Goal: Information Seeking & Learning: Learn about a topic

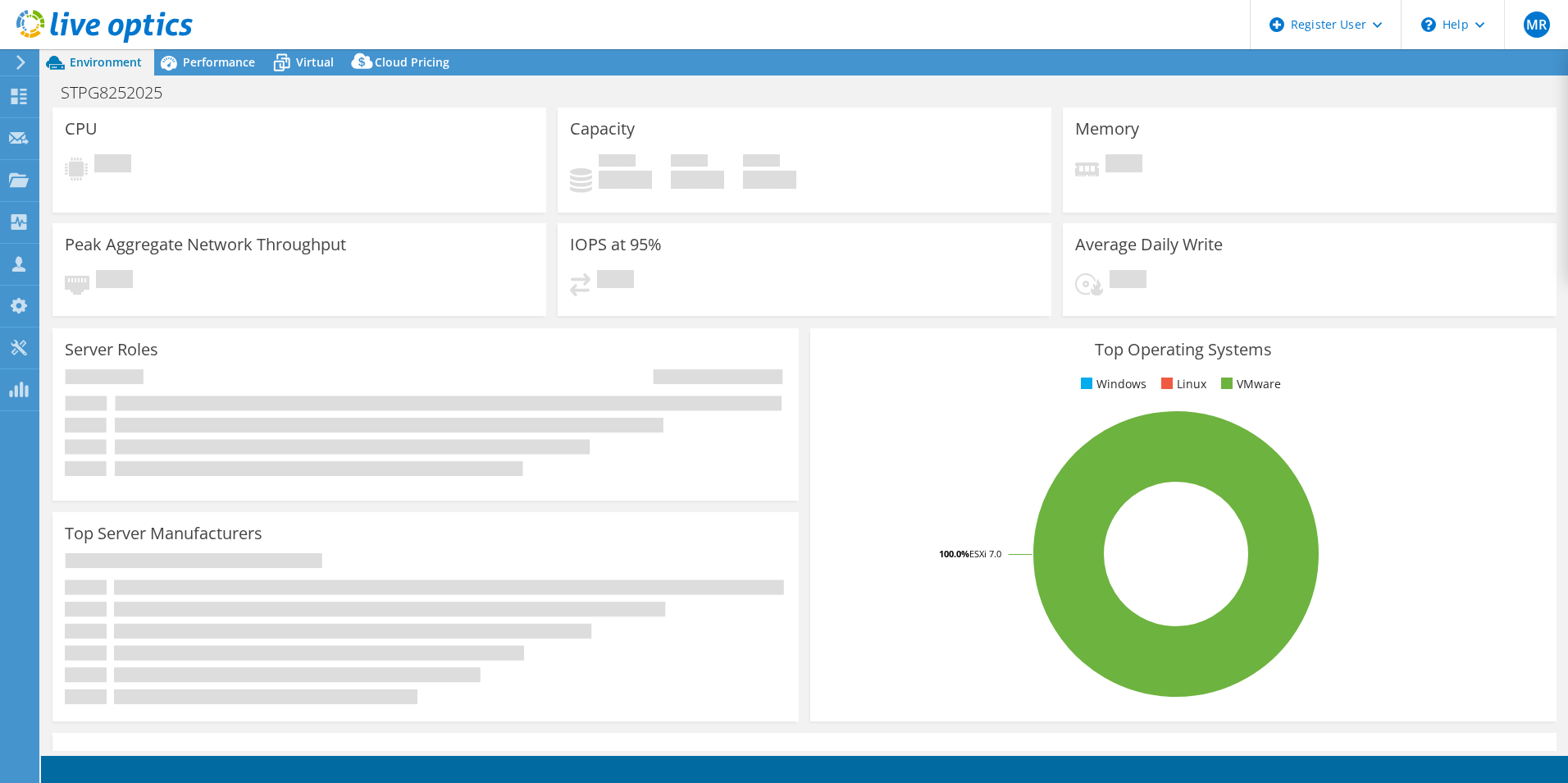
select select "USD"
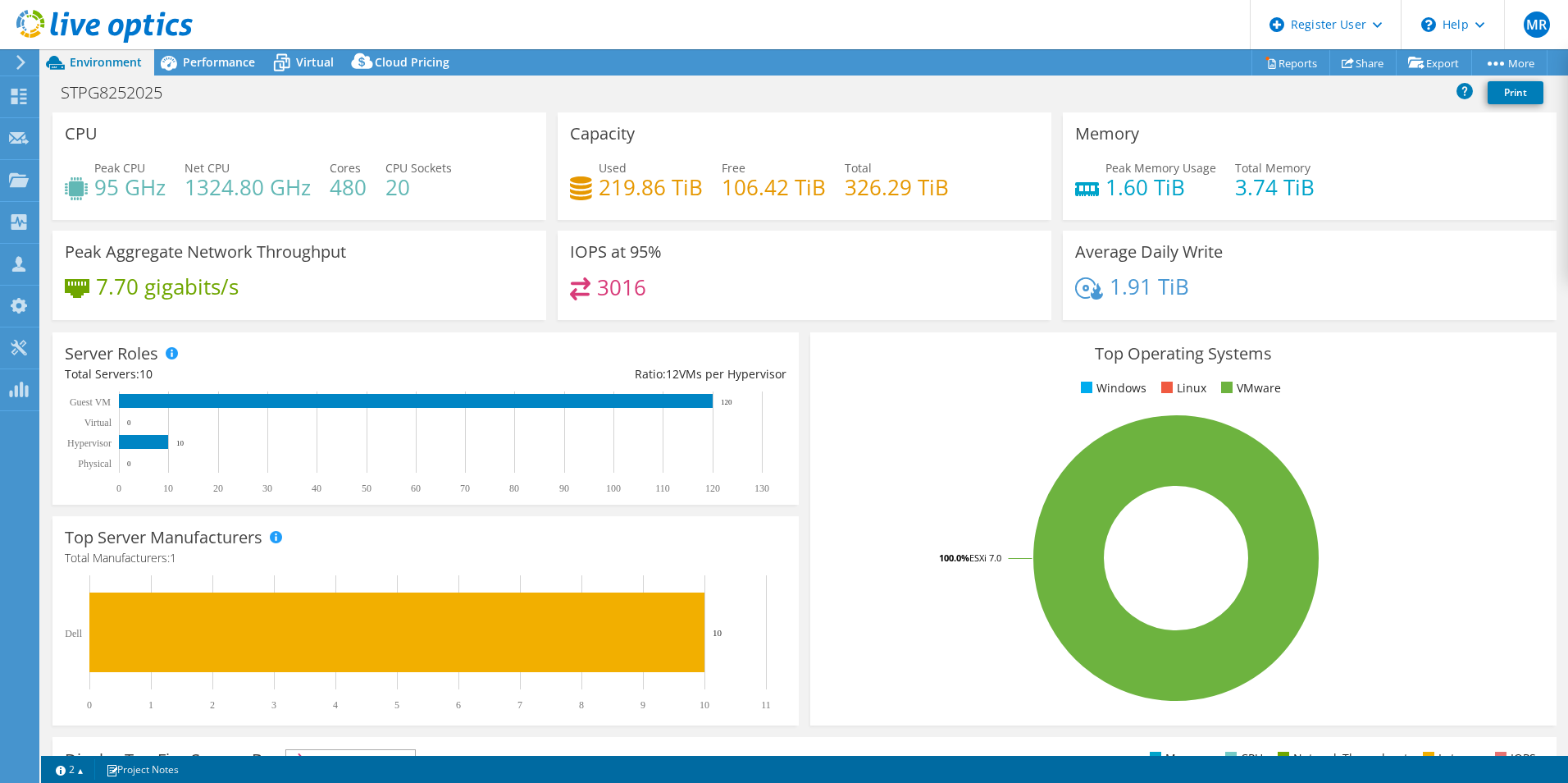
click at [212, 48] on header "MR Dell User [PERSON_NAME] [PERSON_NAME][EMAIL_ADDRESS][DOMAIN_NAME] Dell My Pr…" at bounding box center [784, 24] width 1568 height 49
click at [223, 54] on span "Performance" at bounding box center [219, 62] width 72 height 16
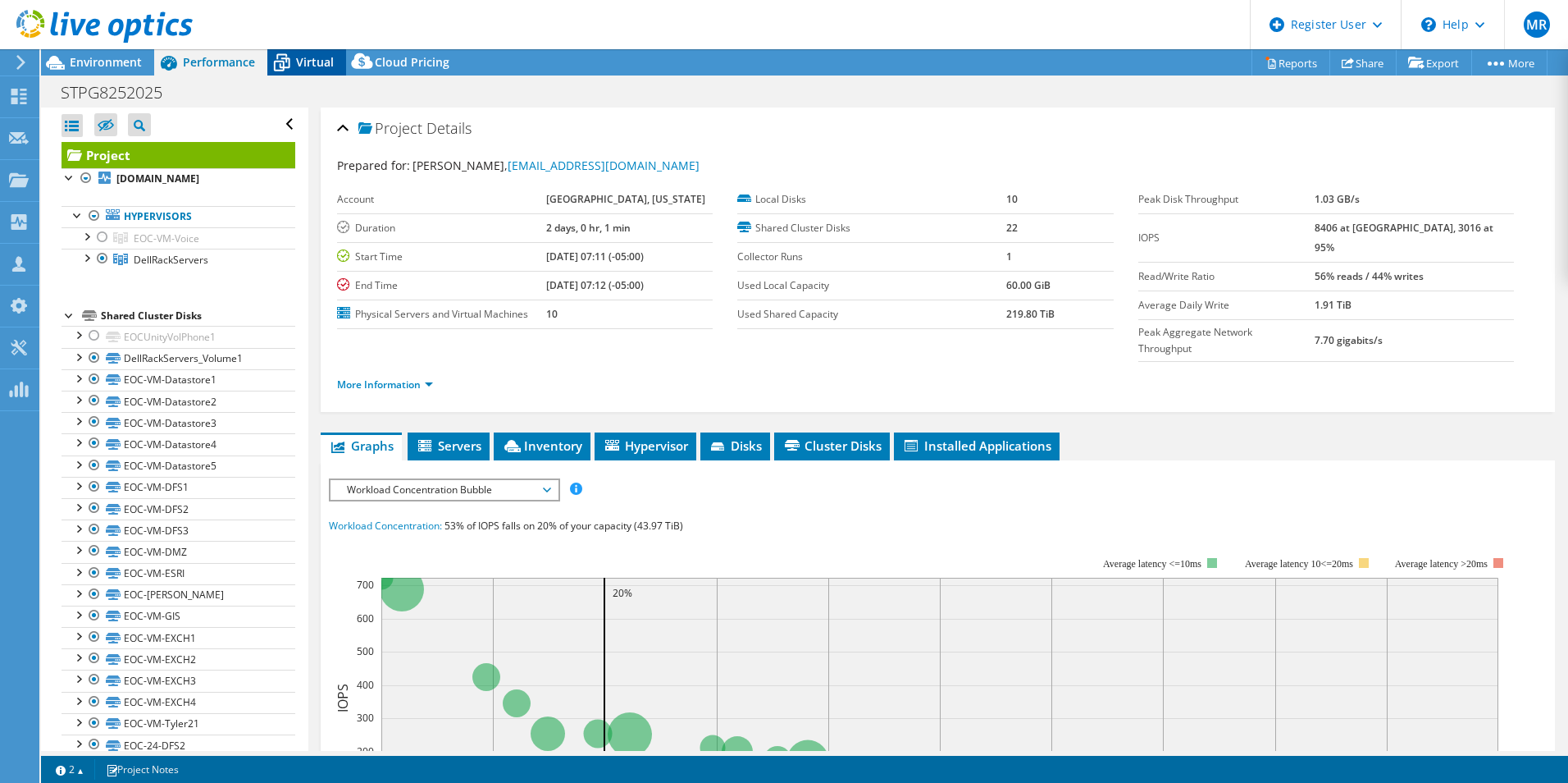
click at [332, 60] on span "Virtual" at bounding box center [315, 62] width 38 height 16
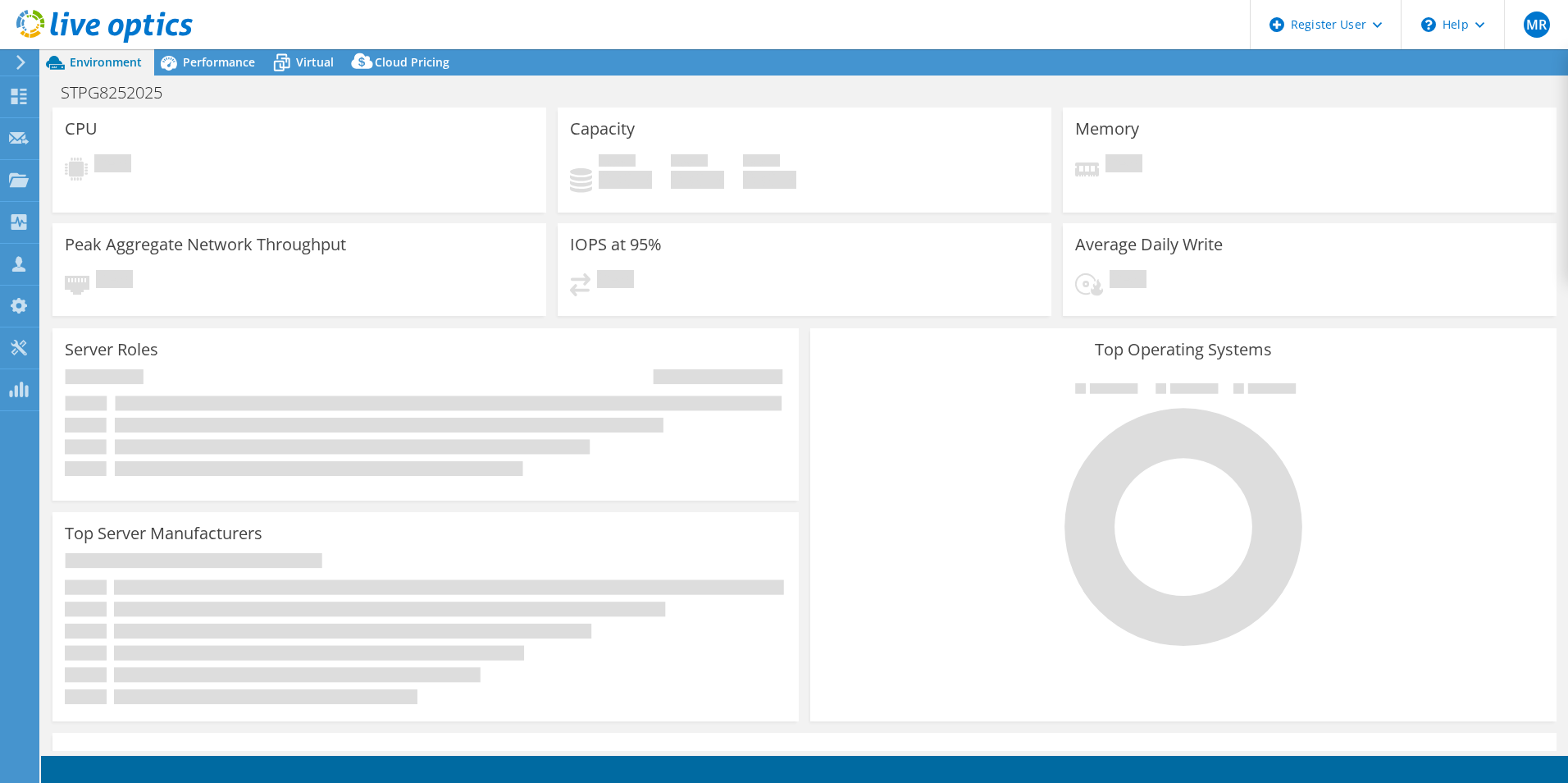
select select "USD"
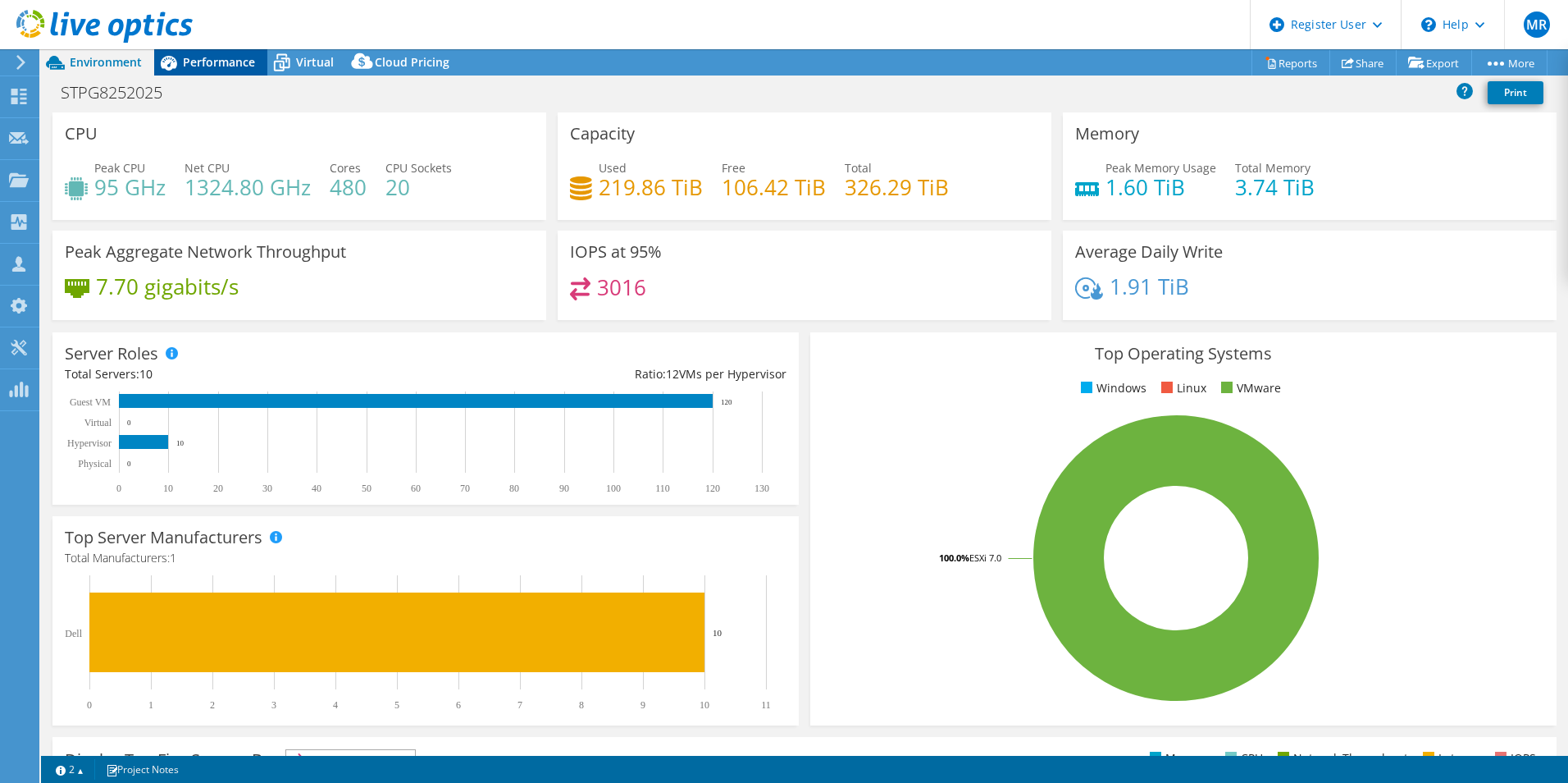
click at [176, 70] on icon at bounding box center [168, 63] width 28 height 28
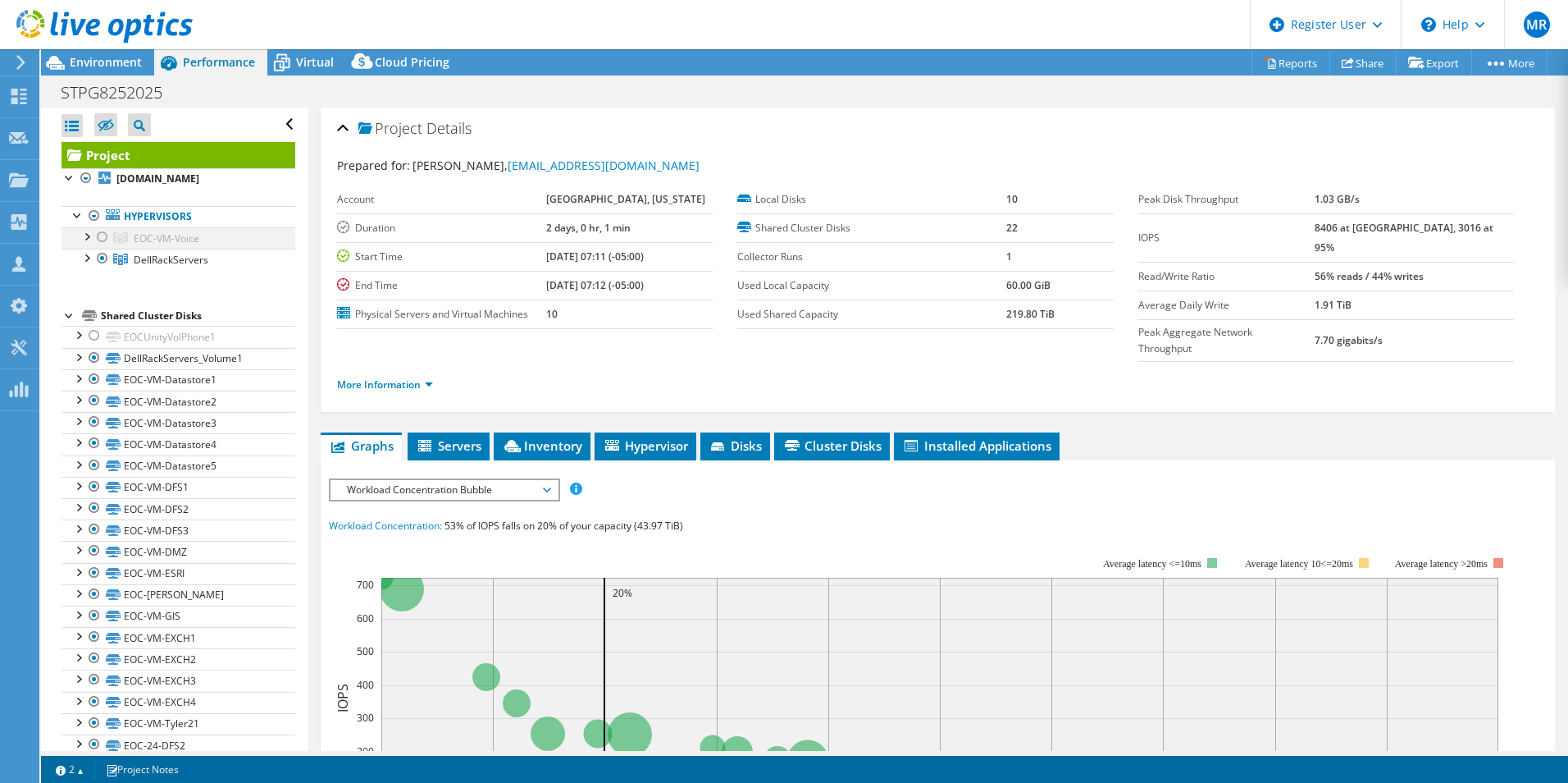
click at [100, 238] on div at bounding box center [103, 237] width 17 height 20
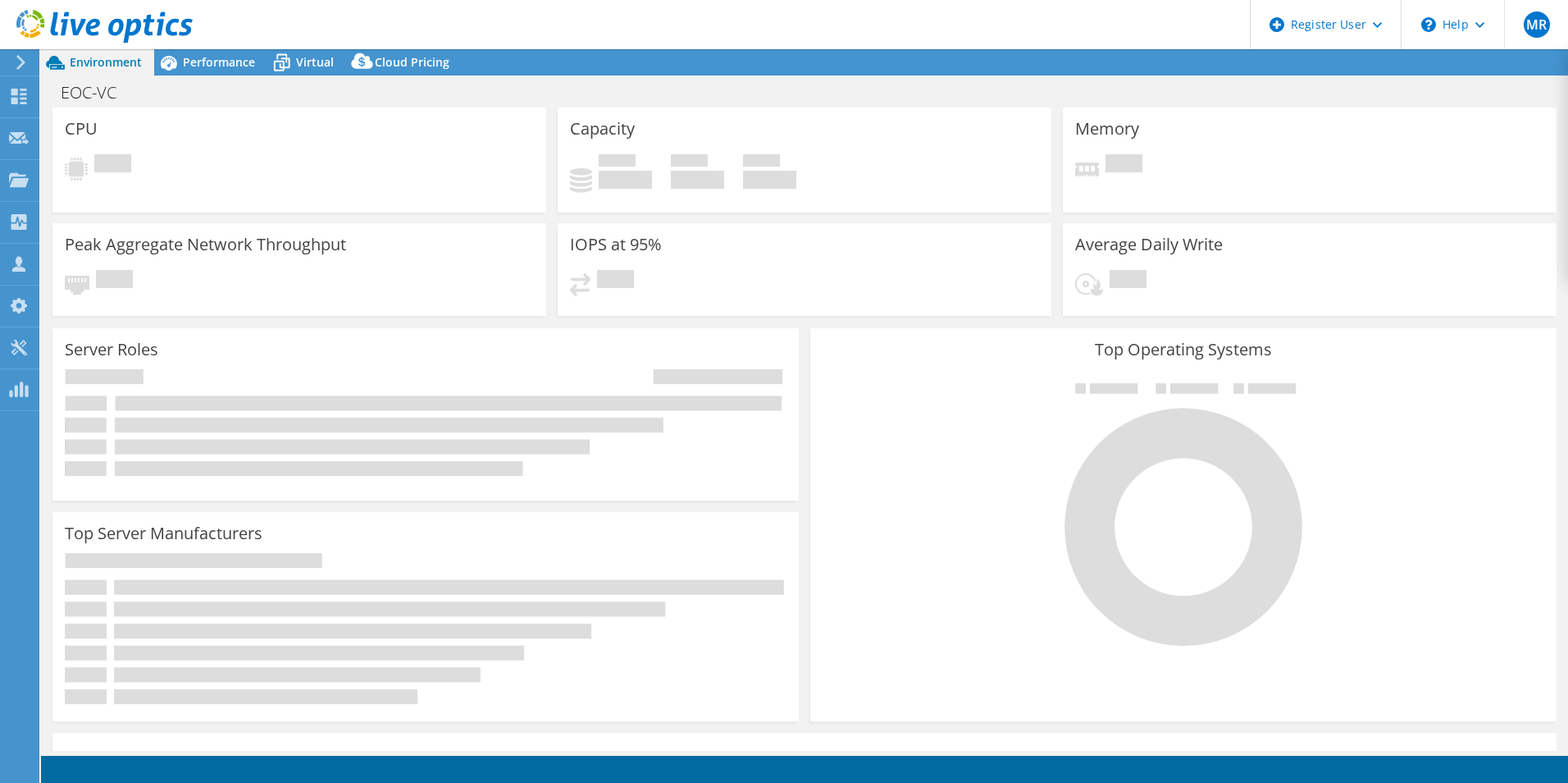
select select "USD"
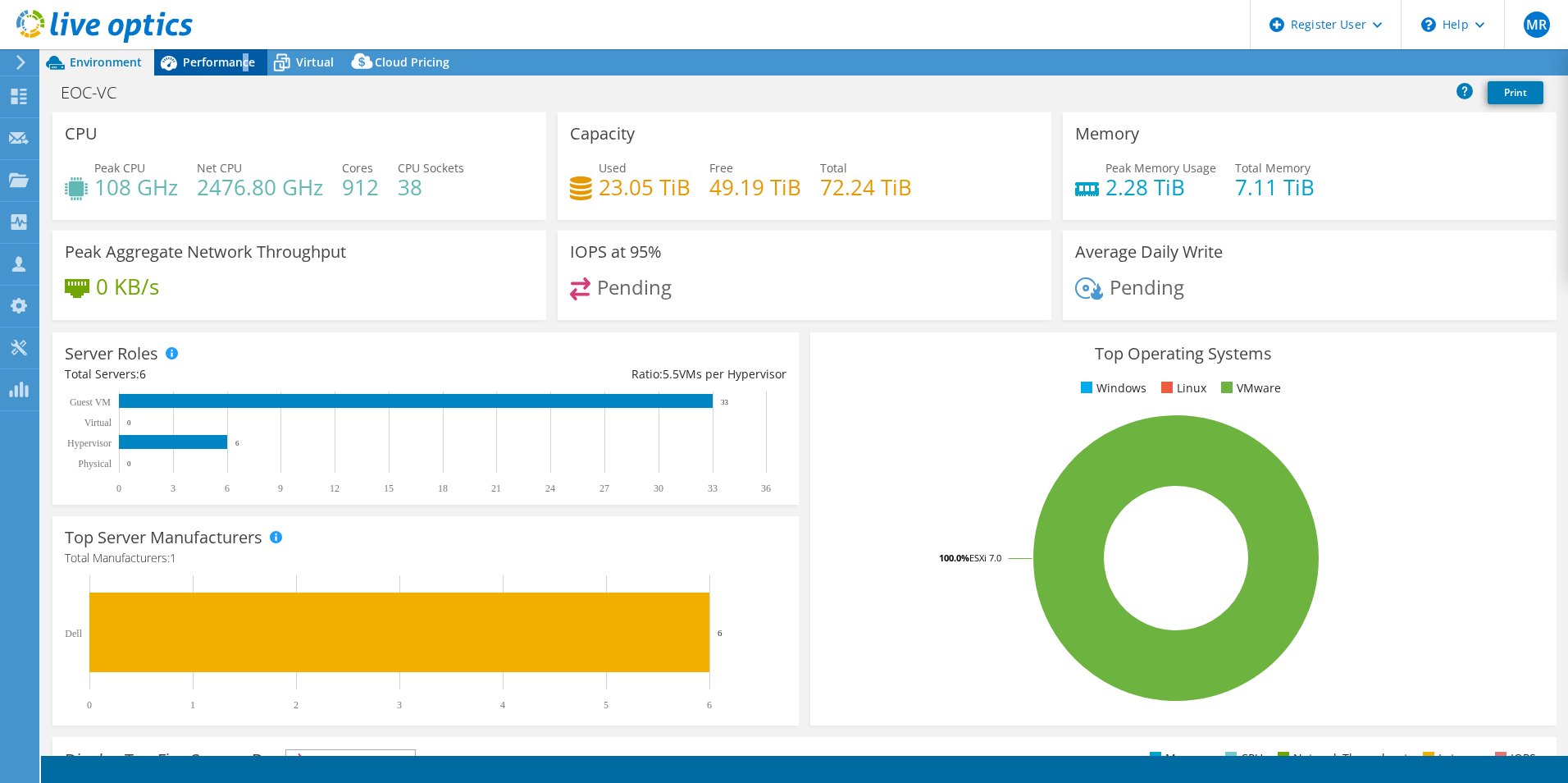
click at [241, 68] on div "Performance" at bounding box center [211, 62] width 113 height 26
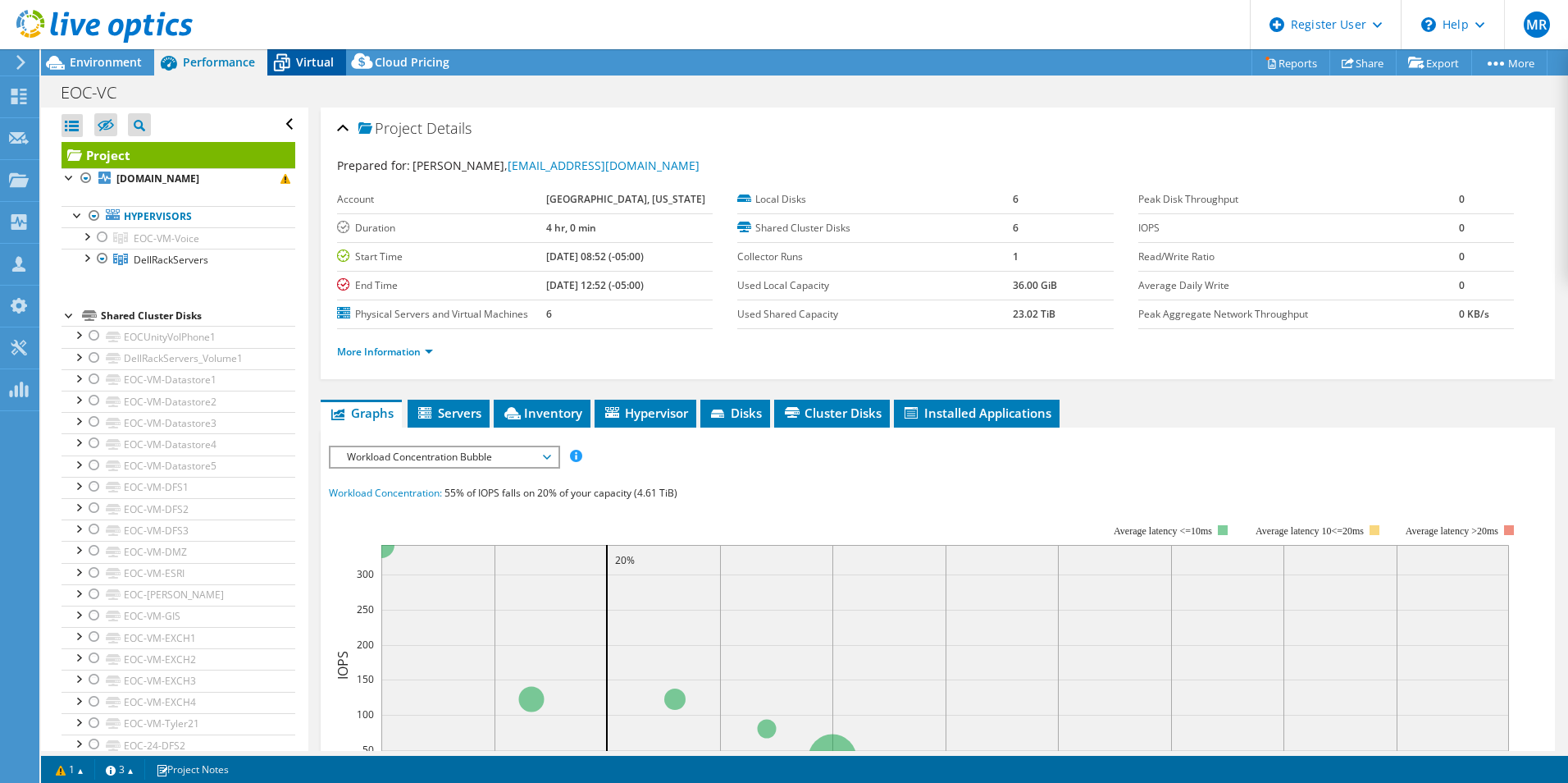
click at [297, 60] on span "Virtual" at bounding box center [315, 62] width 38 height 16
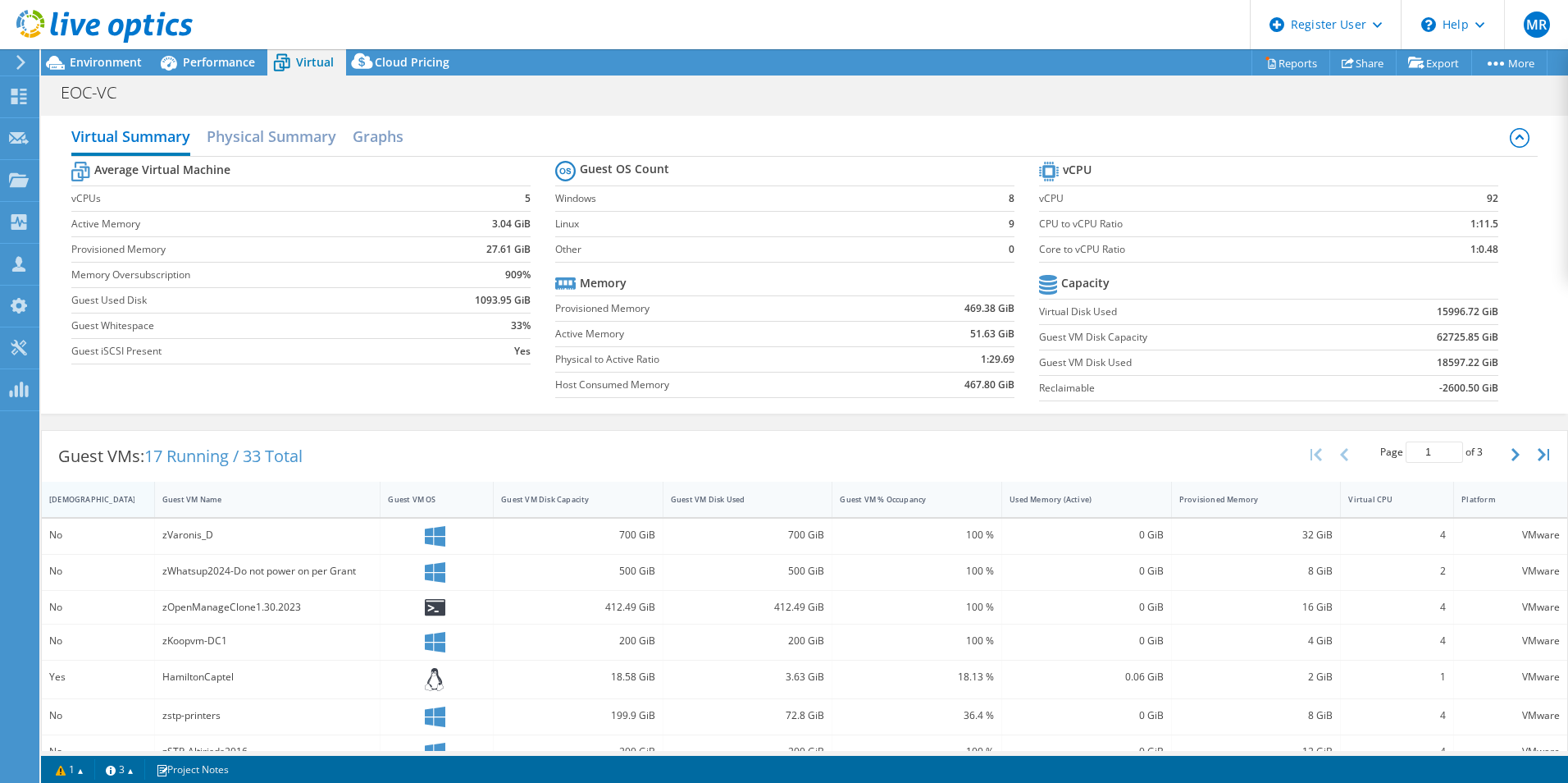
click at [115, 496] on div "IsRunning" at bounding box center [88, 499] width 78 height 11
click at [84, 500] on div "IsRunning" at bounding box center [88, 499] width 78 height 11
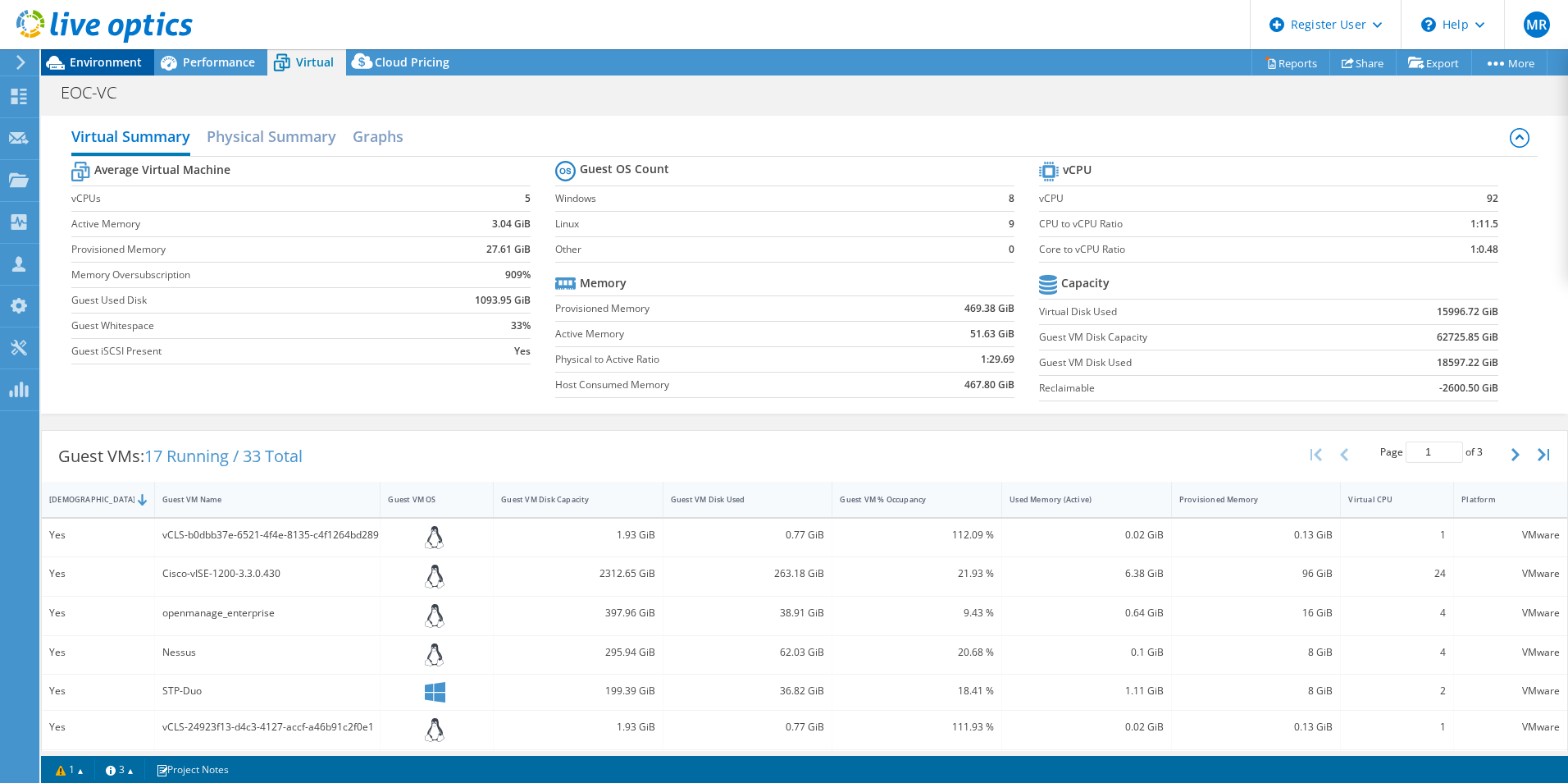
click at [106, 66] on span "Environment" at bounding box center [106, 62] width 72 height 16
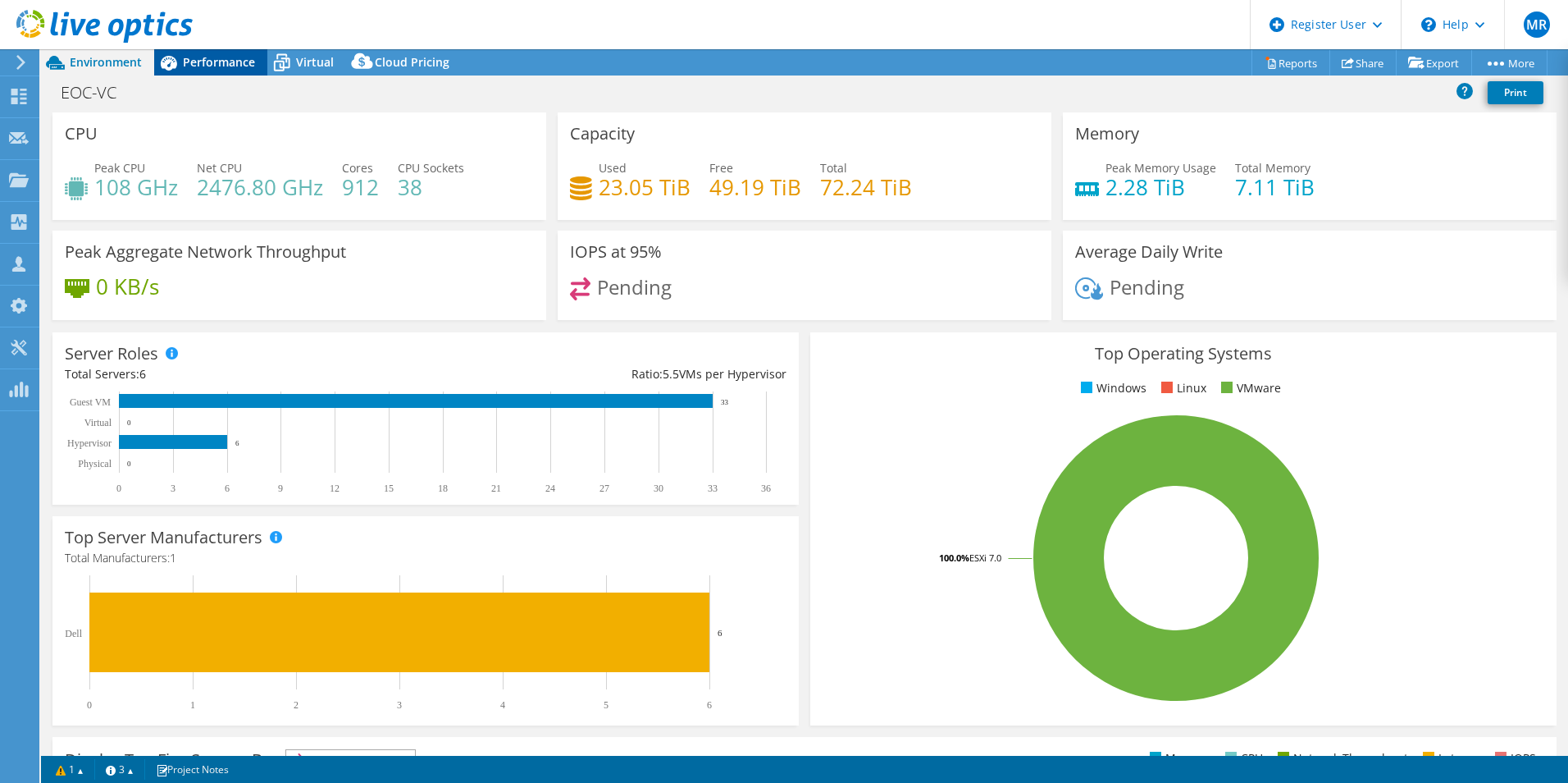
click at [232, 59] on span "Performance" at bounding box center [219, 62] width 72 height 16
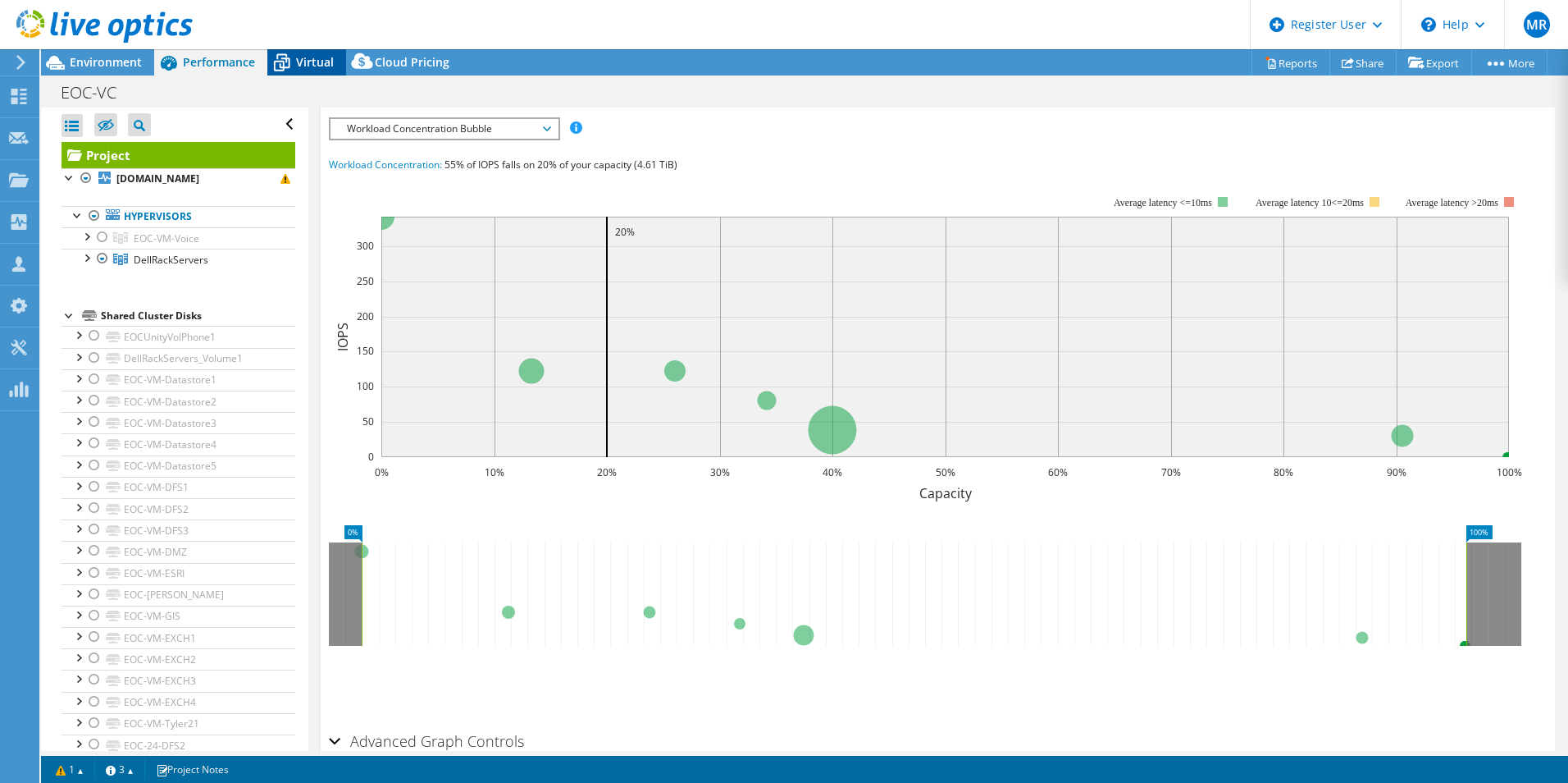
click at [291, 58] on icon at bounding box center [281, 63] width 28 height 28
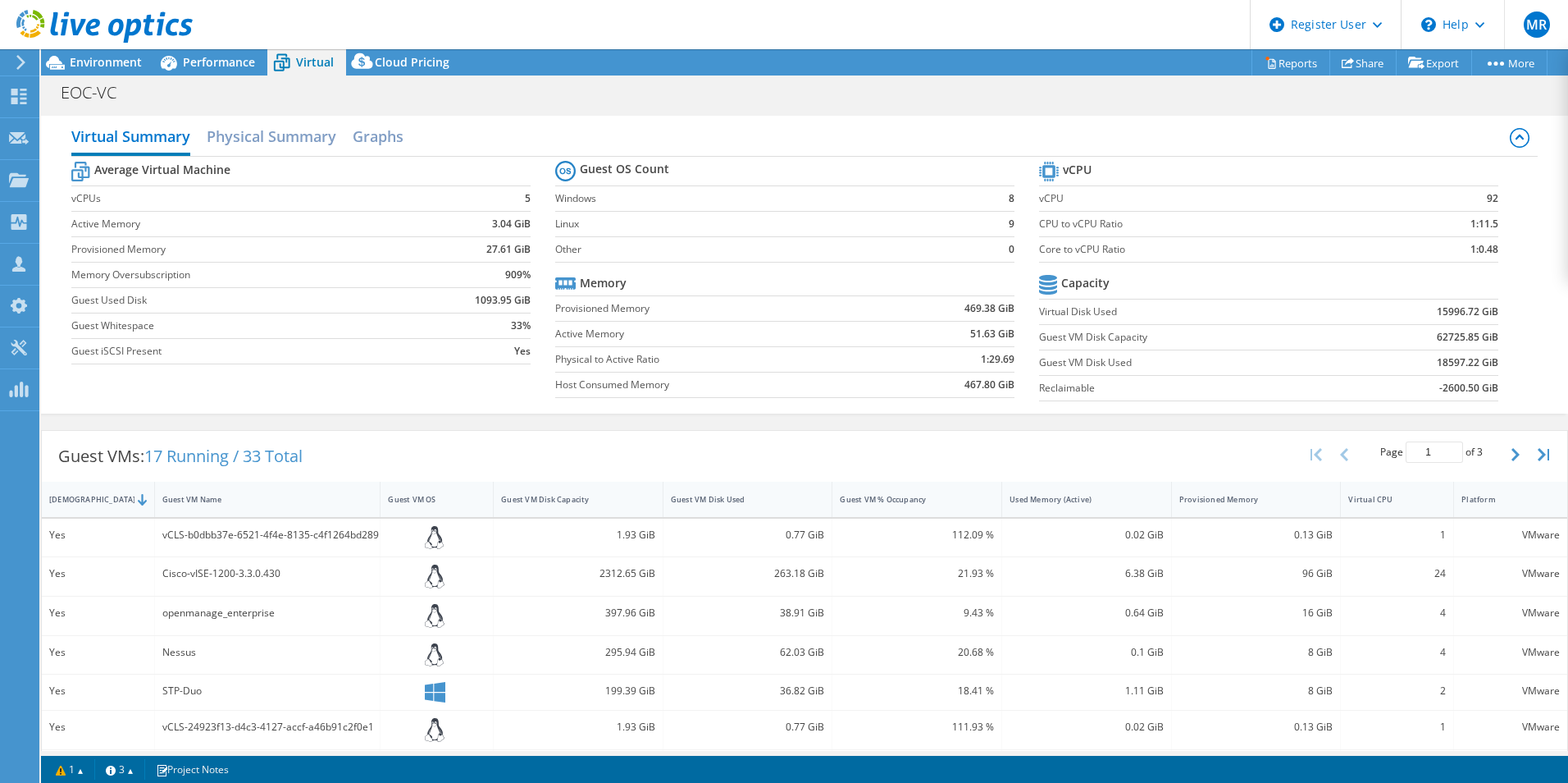
drag, startPoint x: 113, startPoint y: 64, endPoint x: 154, endPoint y: 139, distance: 85.5
click at [113, 65] on span "Environment" at bounding box center [106, 62] width 72 height 16
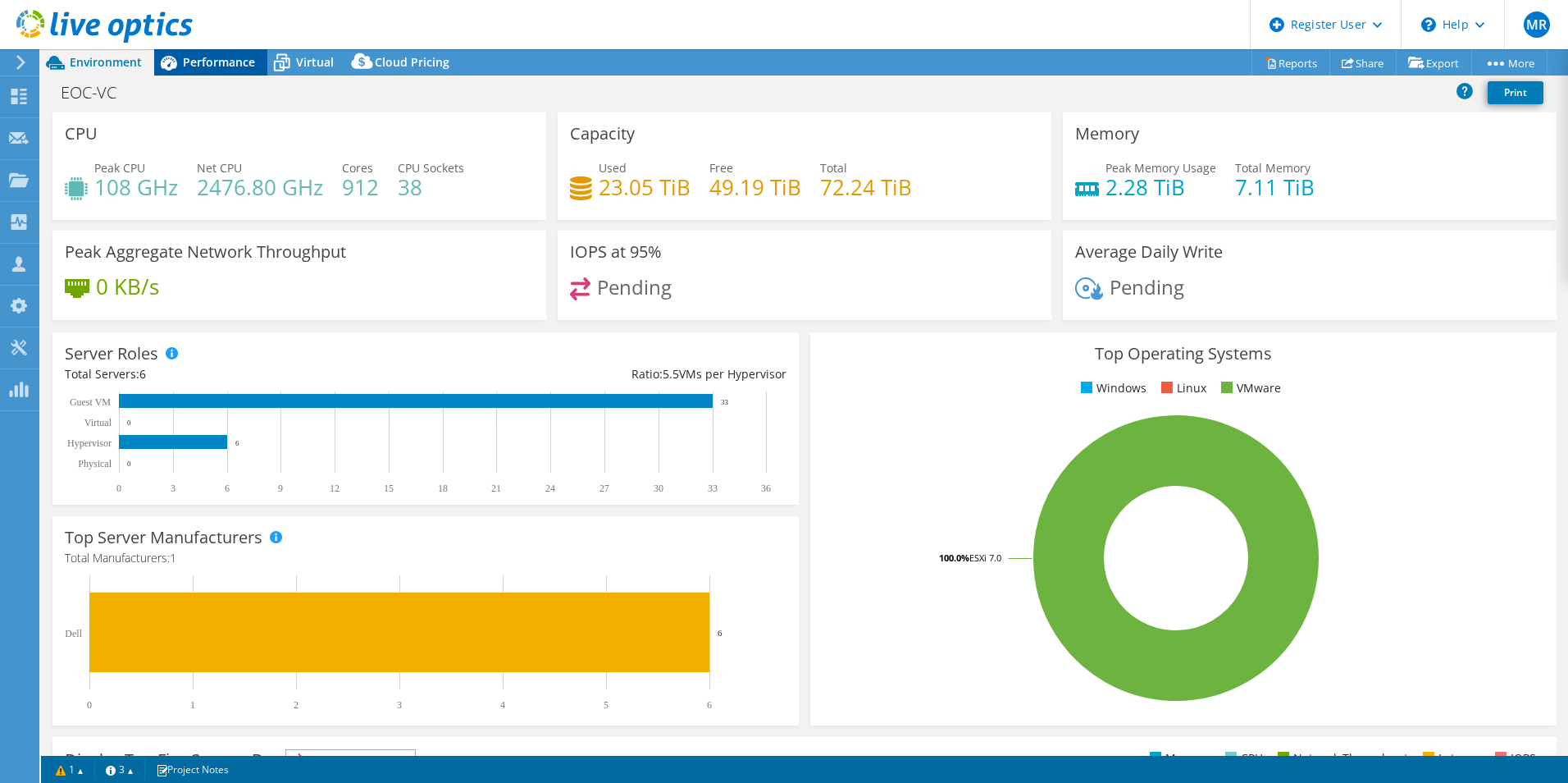
click at [217, 65] on span "Performance" at bounding box center [219, 62] width 72 height 16
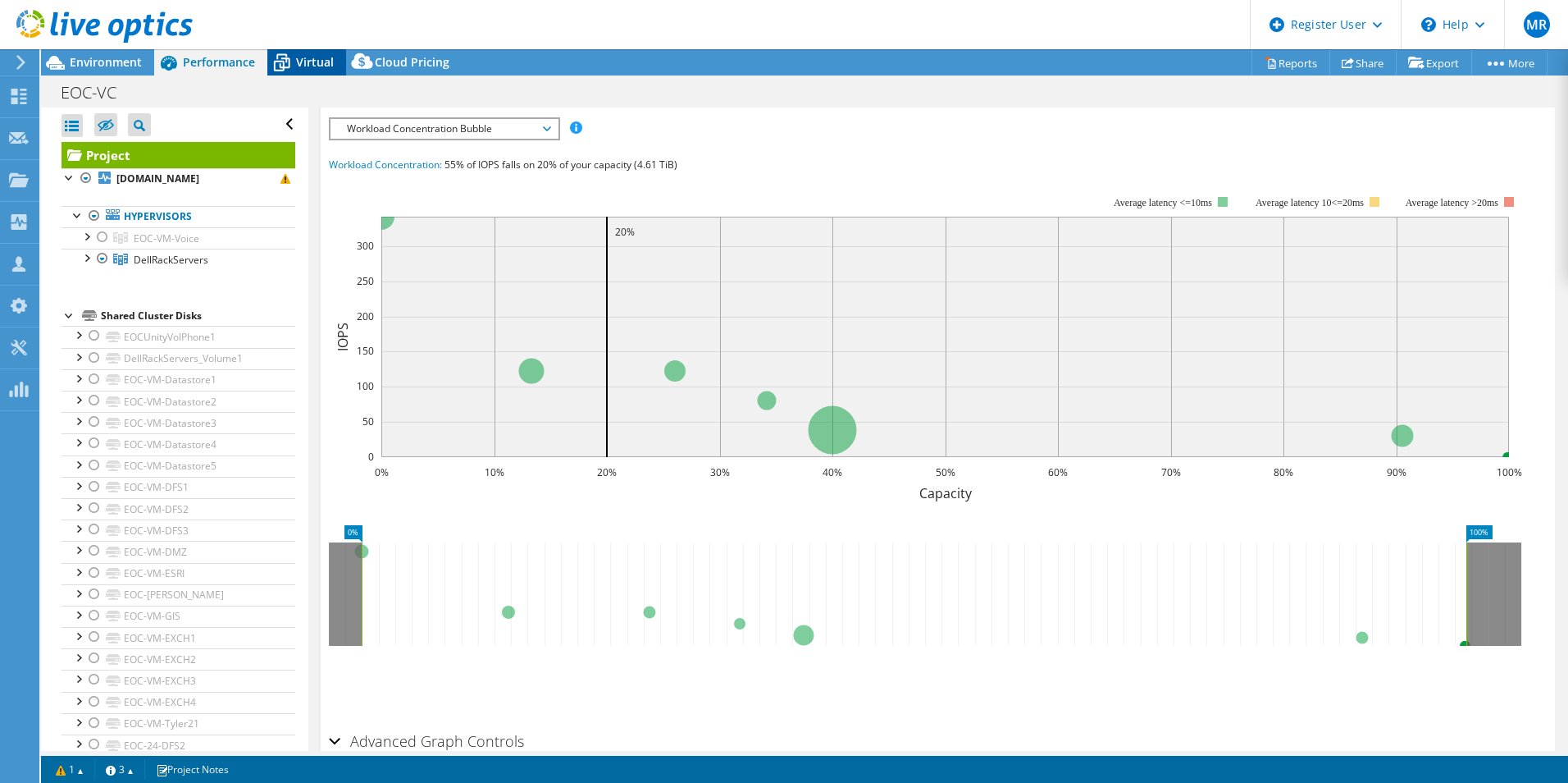
click at [303, 72] on div "Virtual" at bounding box center [307, 62] width 79 height 26
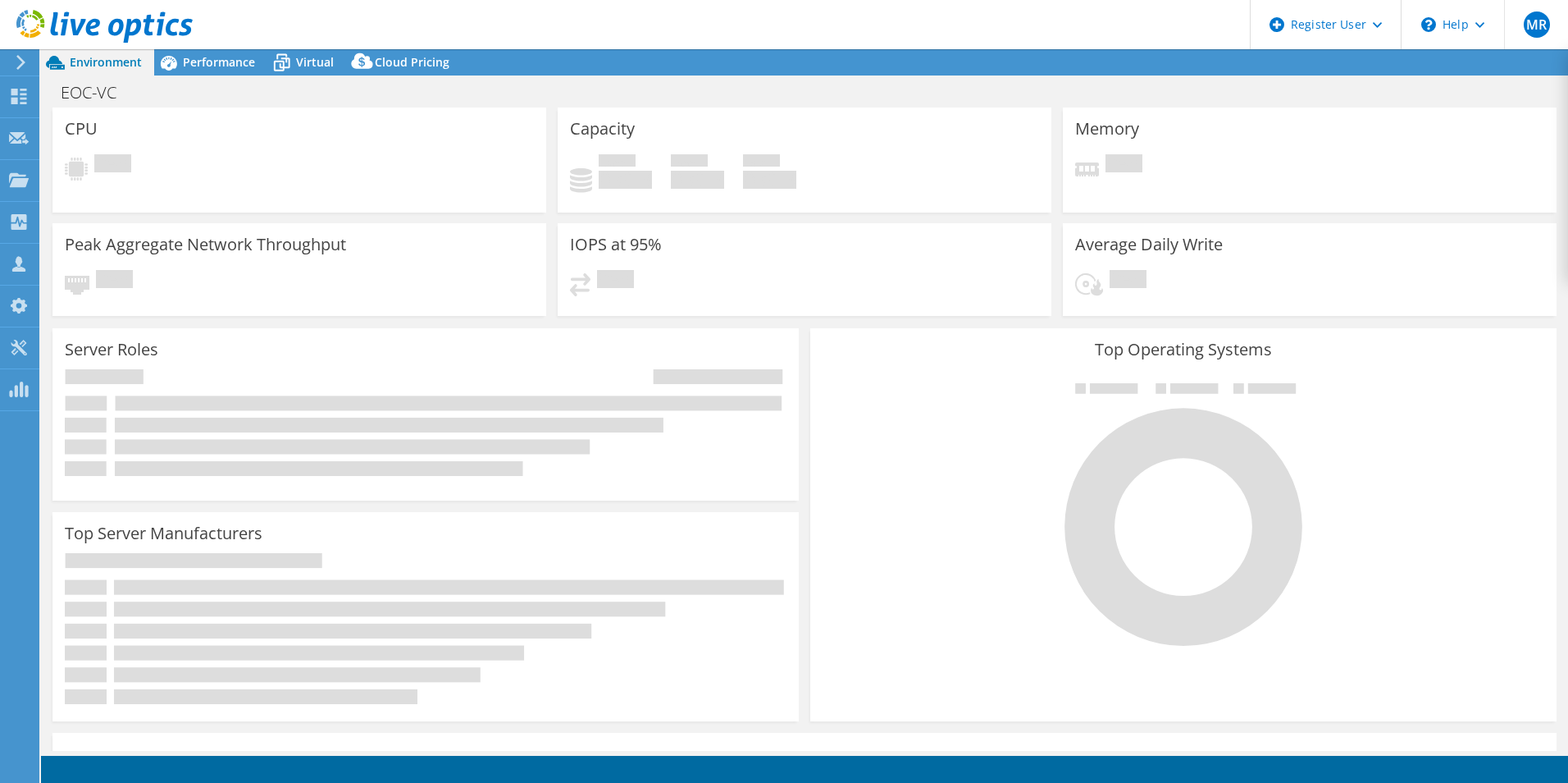
select select "USD"
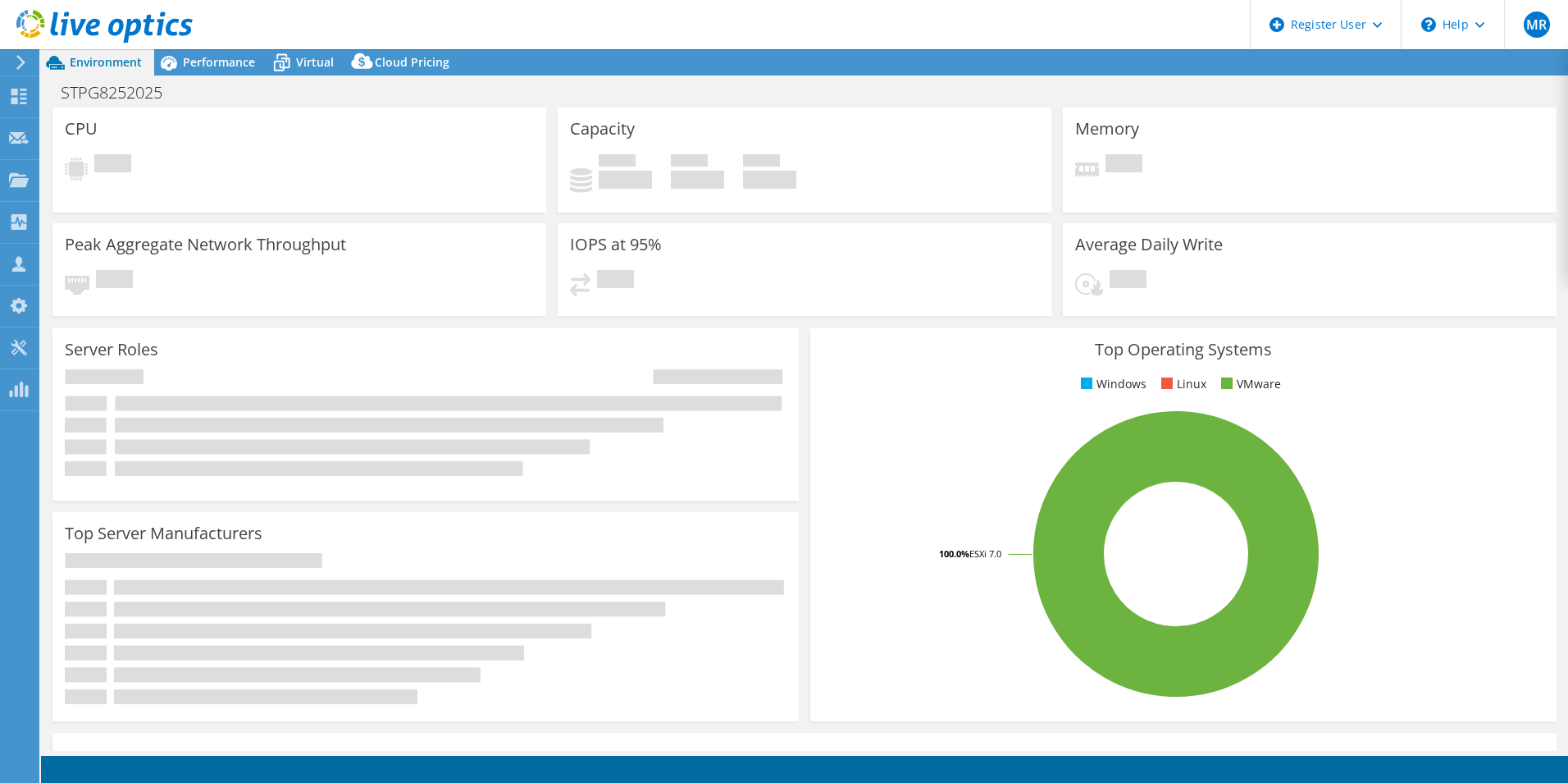
select select "USD"
